Goal: Task Accomplishment & Management: Complete application form

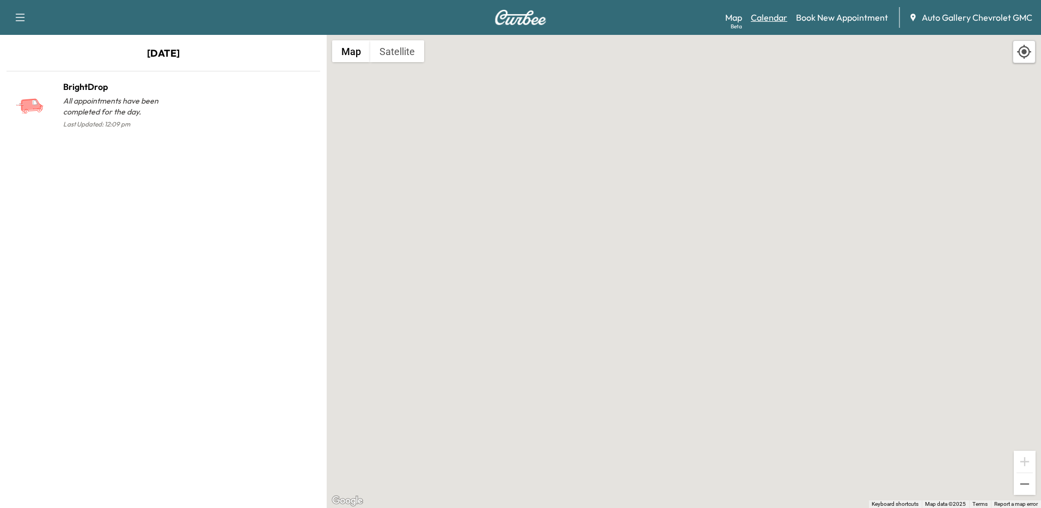
click at [774, 17] on link "Calendar" at bounding box center [769, 17] width 36 height 13
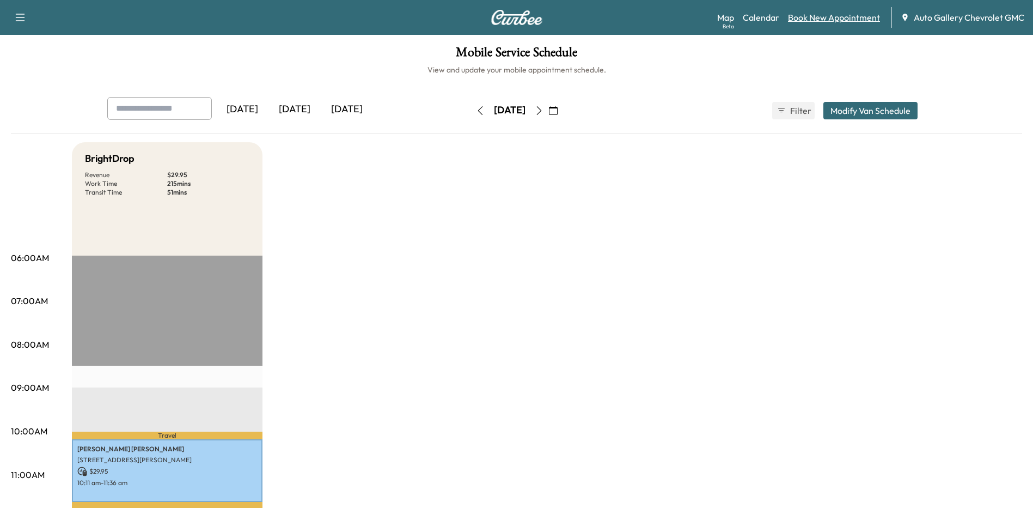
click at [844, 13] on link "Book New Appointment" at bounding box center [834, 17] width 92 height 13
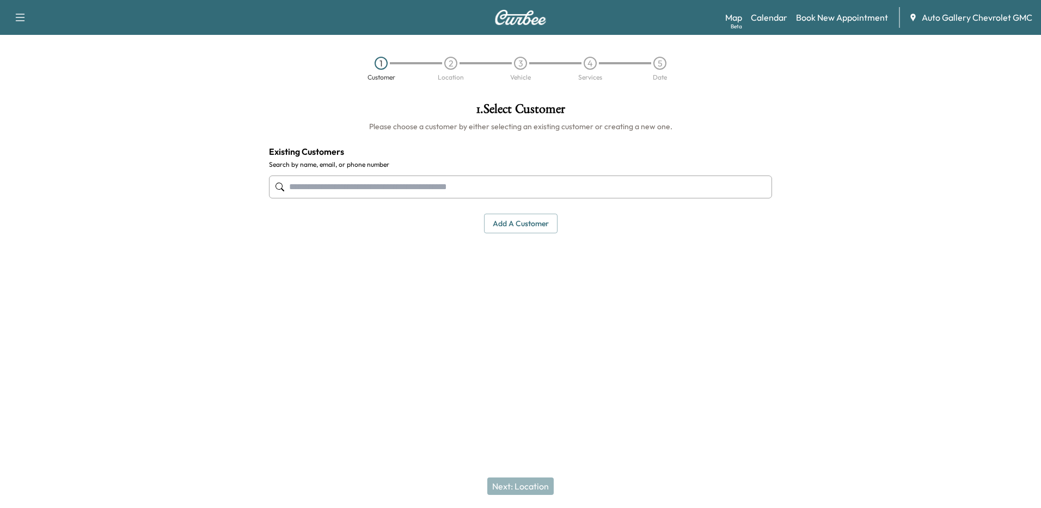
click at [297, 188] on input "text" at bounding box center [520, 186] width 503 height 23
click at [358, 190] on input "text" at bounding box center [520, 186] width 503 height 23
type input "**********"
click at [331, 184] on input "text" at bounding box center [520, 186] width 503 height 23
type input "*"
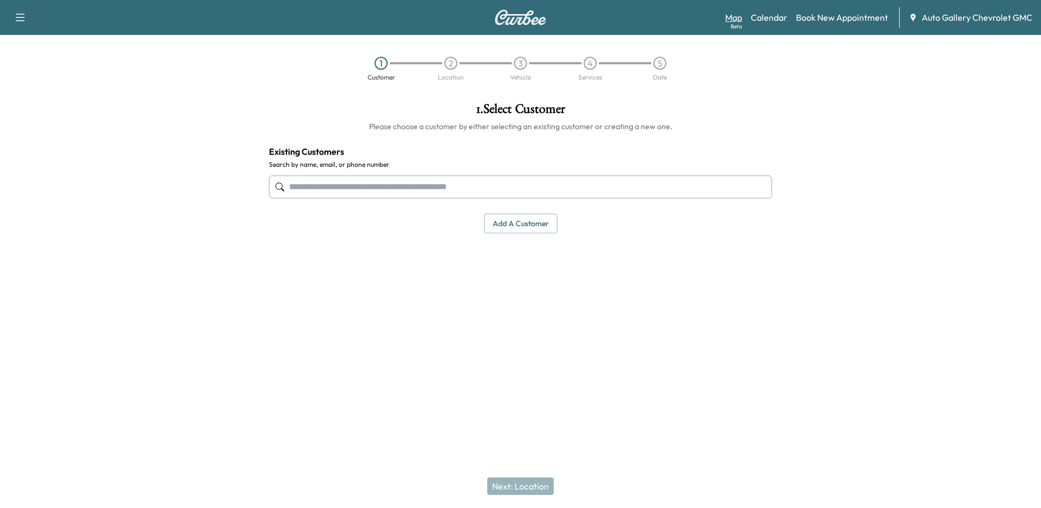
click at [735, 21] on link "Map Beta" at bounding box center [733, 17] width 17 height 13
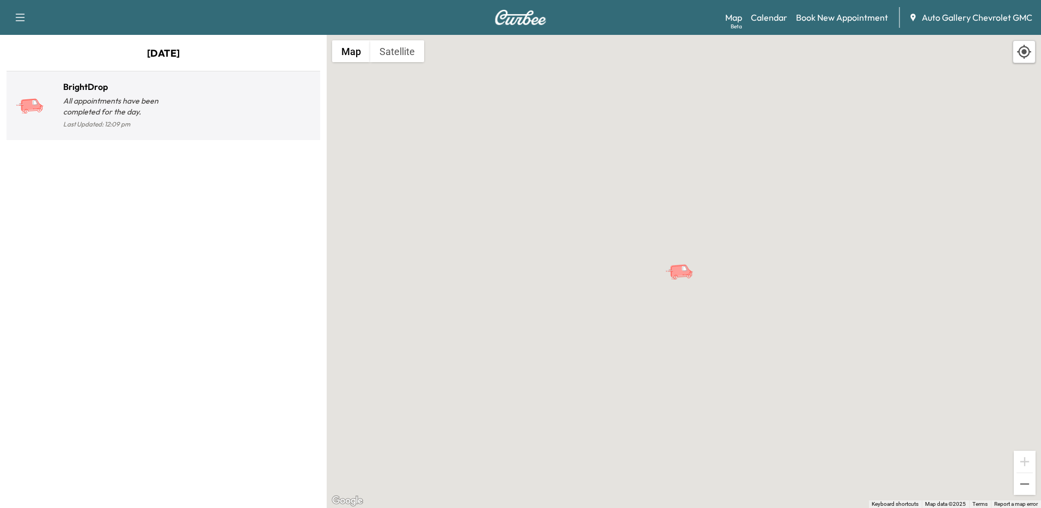
click at [172, 101] on div at bounding box center [239, 110] width 152 height 42
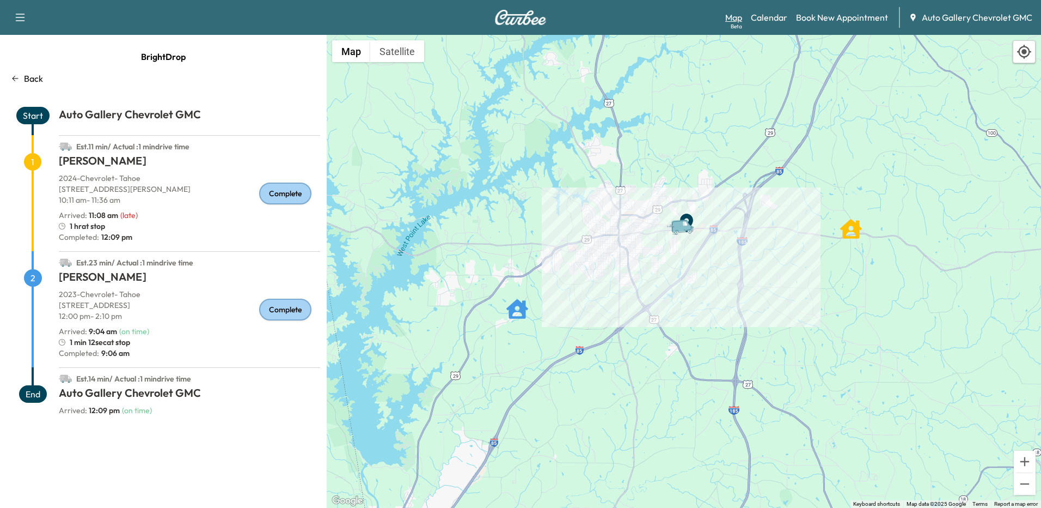
click at [725, 20] on div "Support Log Out Map Beta Calendar Book New Appointment Auto Gallery Chevrolet G…" at bounding box center [520, 17] width 1041 height 35
click at [734, 18] on link "Map Beta" at bounding box center [733, 17] width 17 height 13
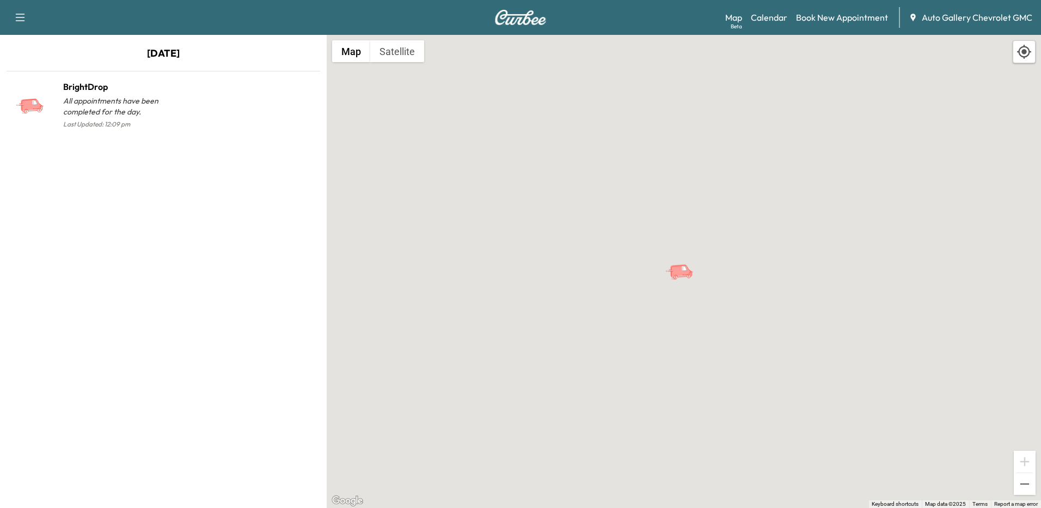
click at [20, 16] on icon "button" at bounding box center [20, 17] width 13 height 13
click at [146, 190] on div "[DATE] BrightDrop All appointments have been completed for the day. Last Update…" at bounding box center [163, 271] width 327 height 473
click at [733, 19] on link "Map Beta" at bounding box center [733, 17] width 17 height 13
click at [762, 17] on link "Calendar" at bounding box center [769, 17] width 36 height 13
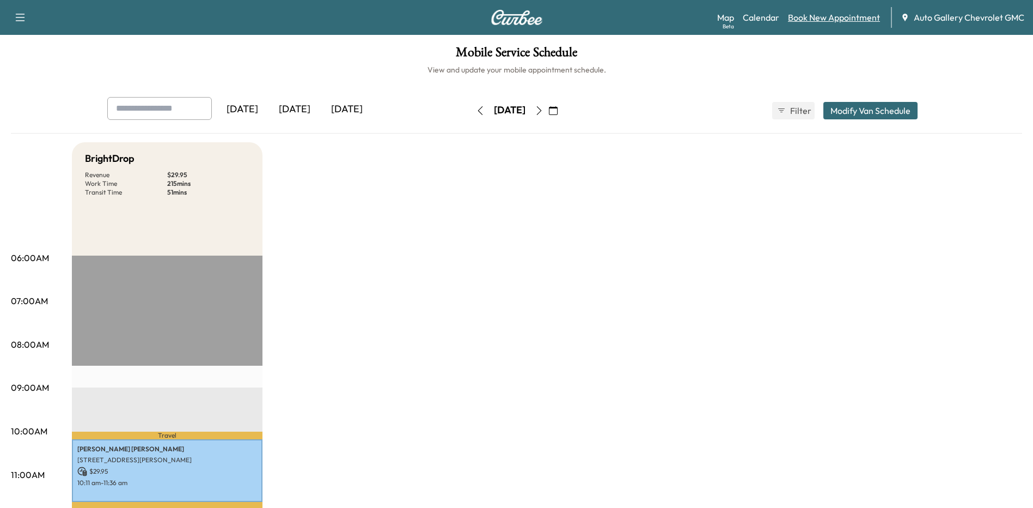
click at [827, 17] on link "Book New Appointment" at bounding box center [834, 17] width 92 height 13
